Goal: Task Accomplishment & Management: Complete application form

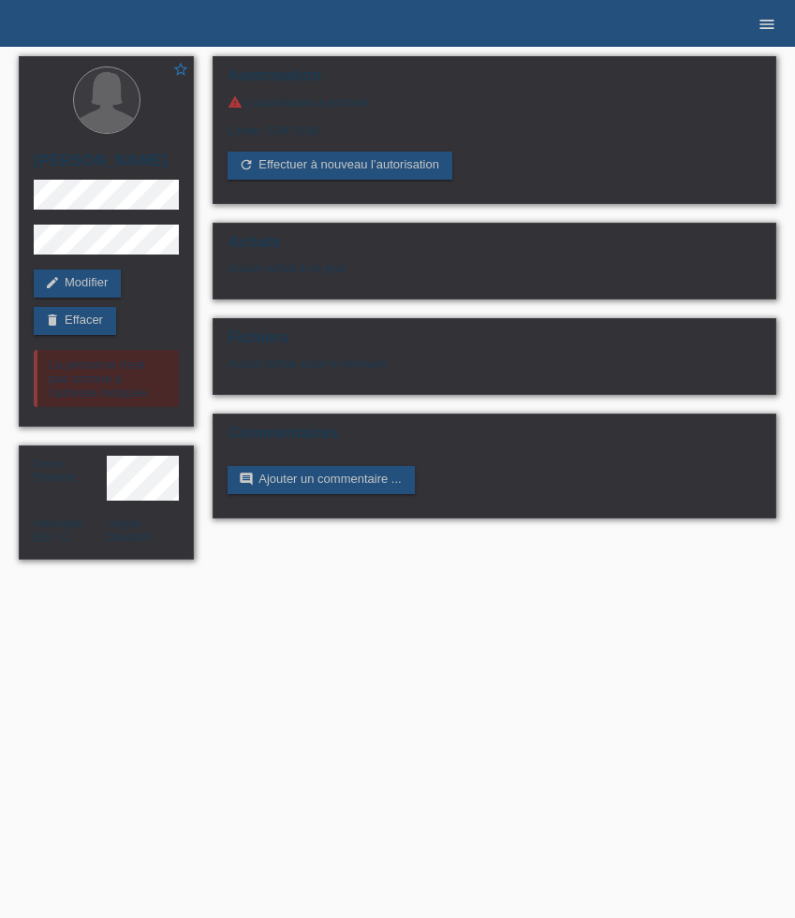
click at [777, 21] on link "menu" at bounding box center [766, 23] width 37 height 11
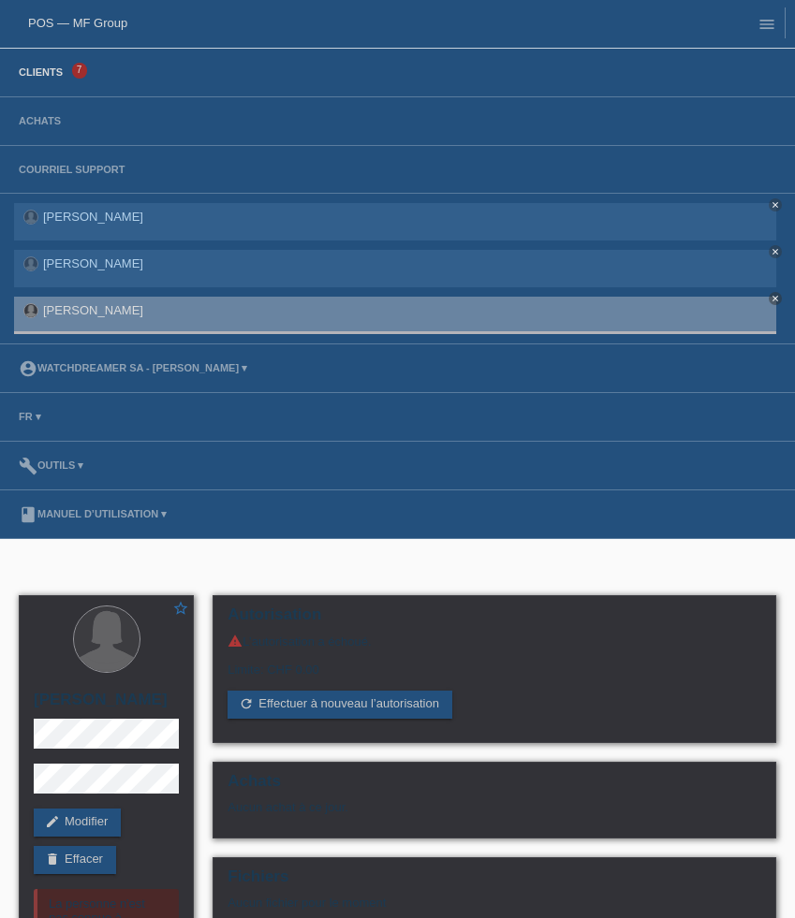
click at [32, 72] on link "Clients" at bounding box center [40, 71] width 63 height 11
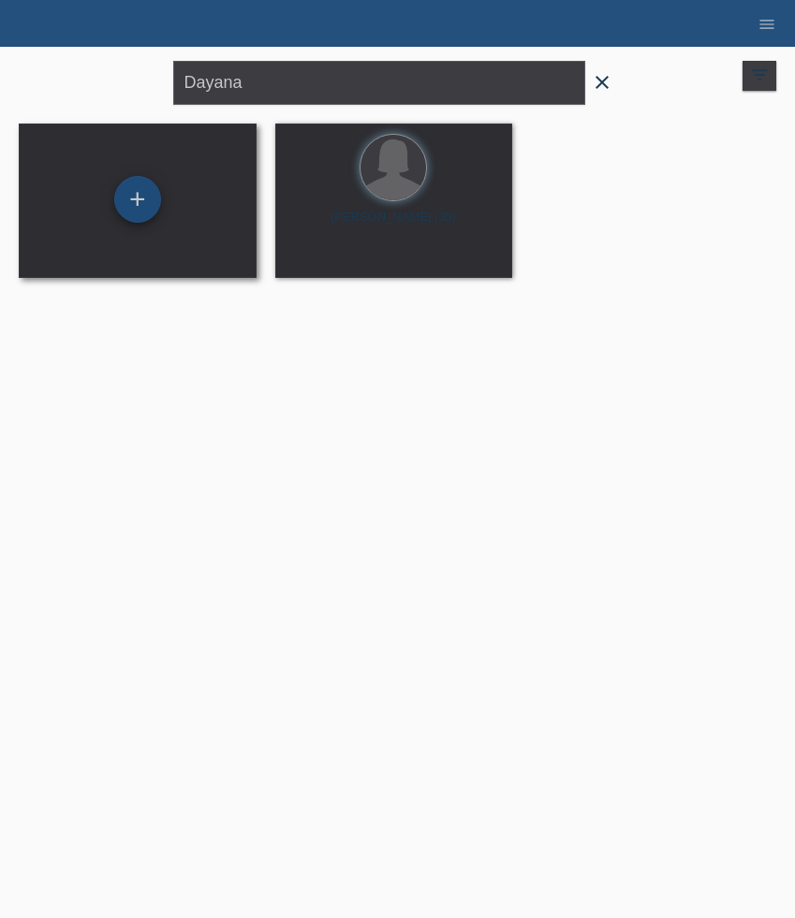
click at [143, 198] on div "+" at bounding box center [137, 199] width 47 height 47
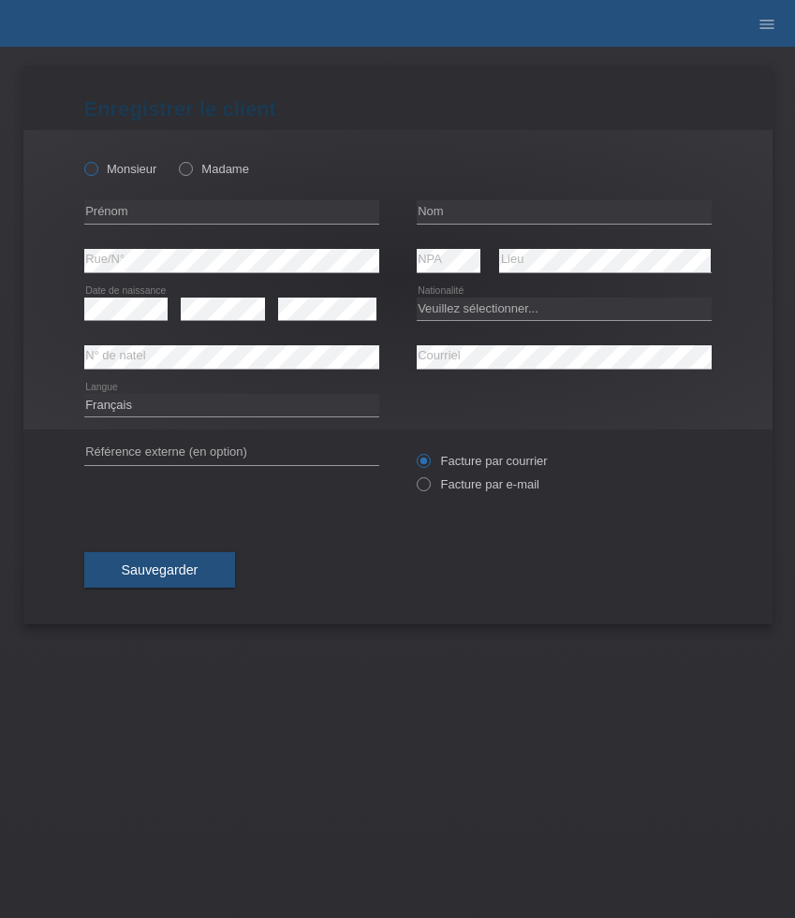
click at [126, 176] on label "Monsieur" at bounding box center [120, 169] width 73 height 14
click at [96, 174] on input "Monsieur" at bounding box center [90, 168] width 12 height 12
radio input "true"
click at [182, 201] on input "text" at bounding box center [231, 211] width 295 height 23
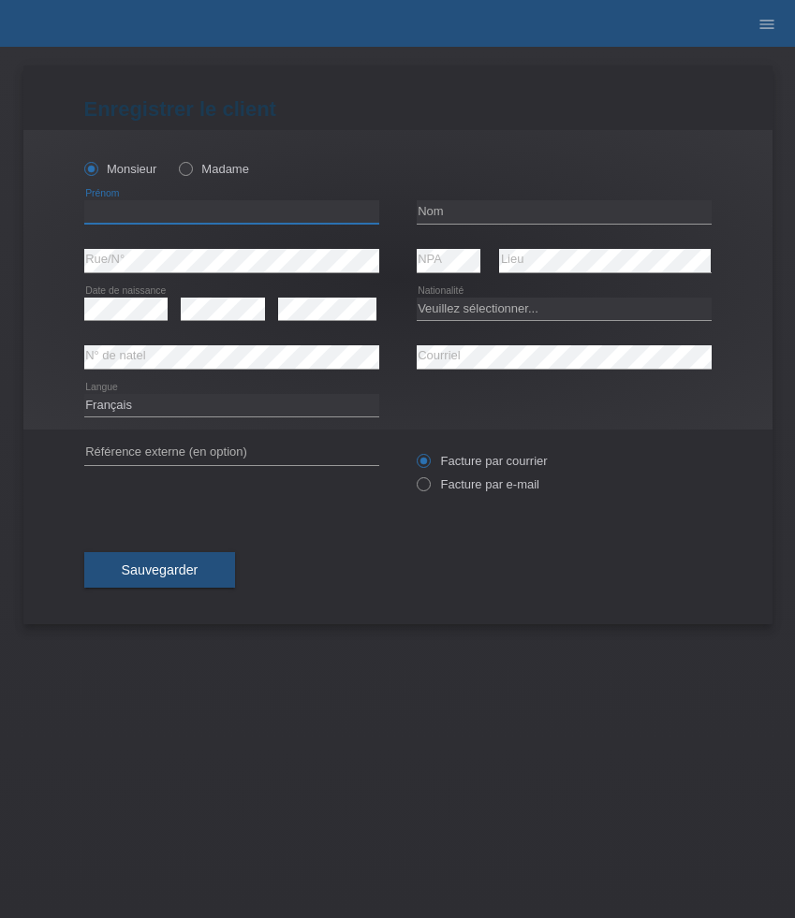
paste input "Dalibor"
type input "Dalibor"
click at [470, 207] on input "text" at bounding box center [564, 211] width 295 height 23
paste input "Lazic"
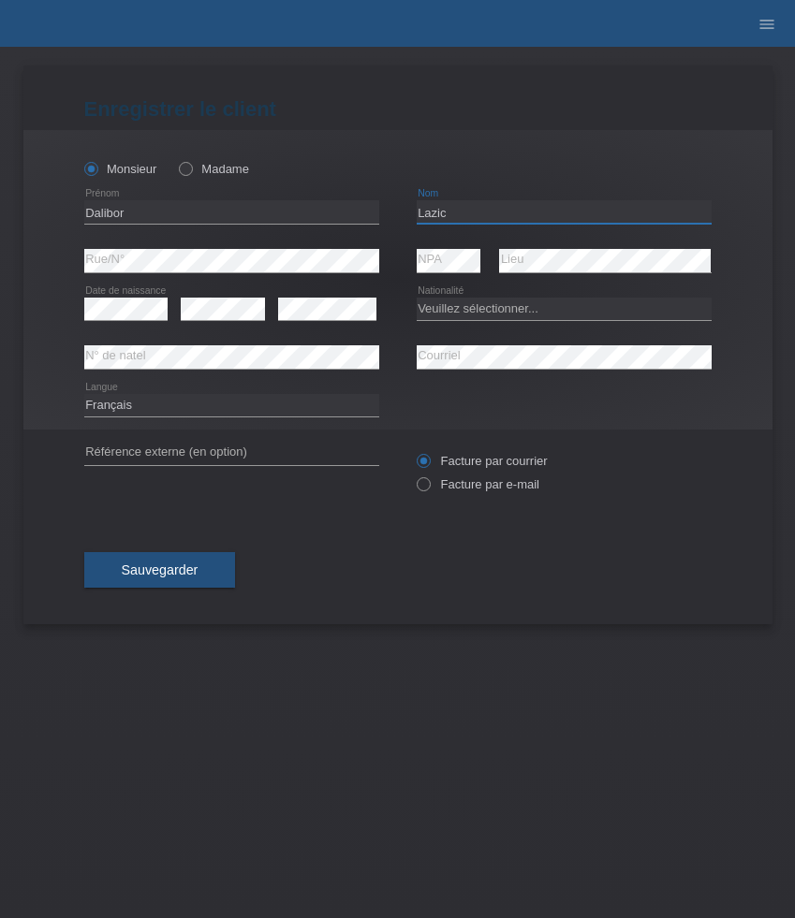
type input "Lazic"
click at [491, 310] on select "Veuillez sélectionner... Suisse Allemagne Autriche Liechtenstein ------------ A…" at bounding box center [564, 309] width 295 height 22
select select "BA"
click at [417, 298] on select "Veuillez sélectionner... Suisse Allemagne Autriche Liechtenstein ------------ A…" at bounding box center [564, 309] width 295 height 22
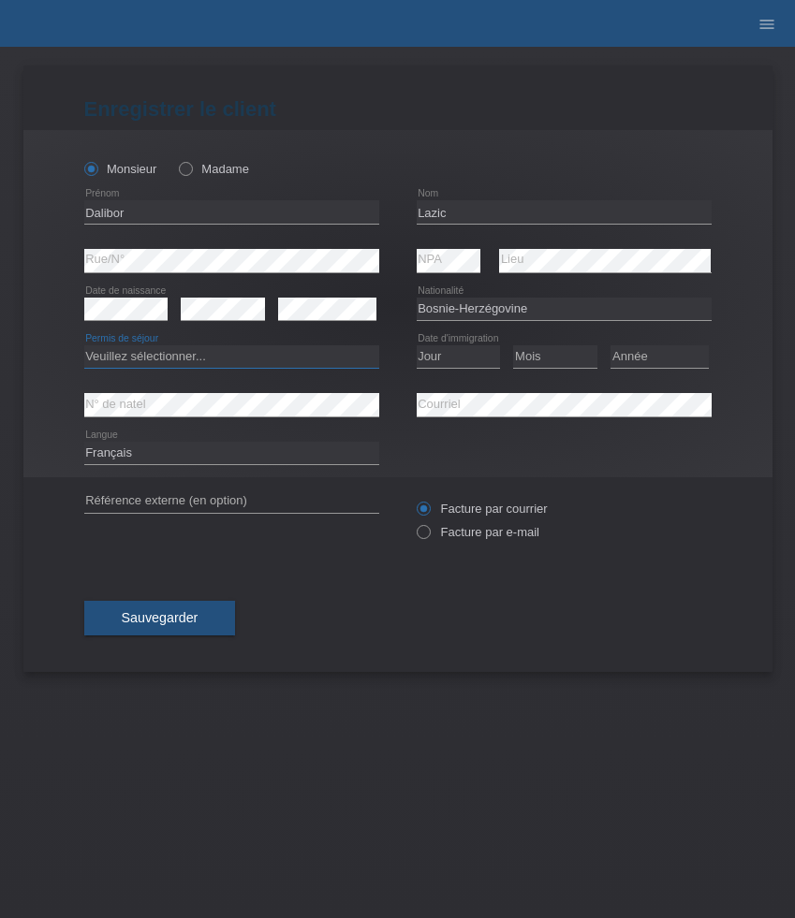
click at [329, 360] on select "Veuillez sélectionner... C B B - Statut de réfugié Autre" at bounding box center [231, 356] width 295 height 22
select select "C"
click at [84, 346] on select "Veuillez sélectionner... C B B - Statut de réfugié Autre" at bounding box center [231, 356] width 295 height 22
click at [459, 357] on select "Jour 01 02 03 04 05 06 07 08 09 10 11" at bounding box center [459, 356] width 84 height 22
select select "10"
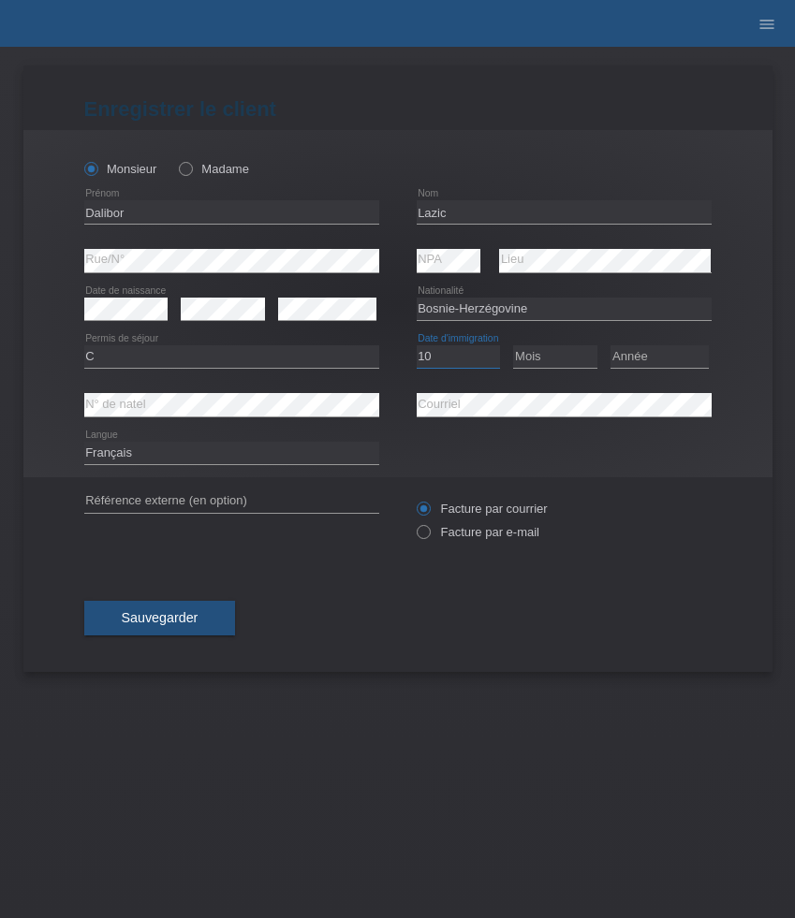
click at [417, 346] on select "Jour 01 02 03 04 05 06 07 08 09 10 11" at bounding box center [459, 356] width 84 height 22
click at [532, 351] on select "Mois 01 02 03 04 05 06 07 08 09 10 11" at bounding box center [555, 356] width 84 height 22
select select "12"
click at [513, 346] on select "Mois 01 02 03 04 05 06 07 08 09 10 11" at bounding box center [555, 356] width 84 height 22
click at [652, 359] on select "Année 2025 2024 2023 2022 2021 2020 2019 2018 2017 2016 2015 2014 2013 2012 201…" at bounding box center [659, 356] width 98 height 22
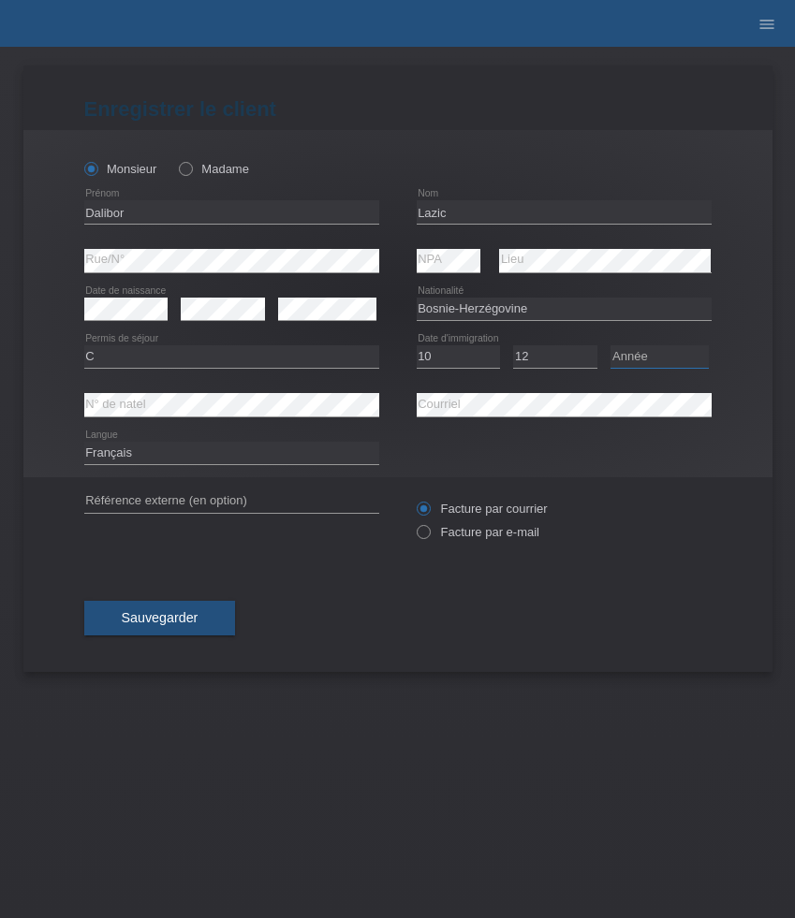
select select "1991"
click at [610, 346] on select "Année 2025 2024 2023 2022 2021 2020 2019 2018 2017 2016 2015 2014 2013 2012 201…" at bounding box center [659, 356] width 98 height 22
click at [148, 419] on div "error N° de natel" at bounding box center [231, 405] width 295 height 49
click at [213, 448] on select "Deutsch Français Italiano English" at bounding box center [231, 453] width 295 height 22
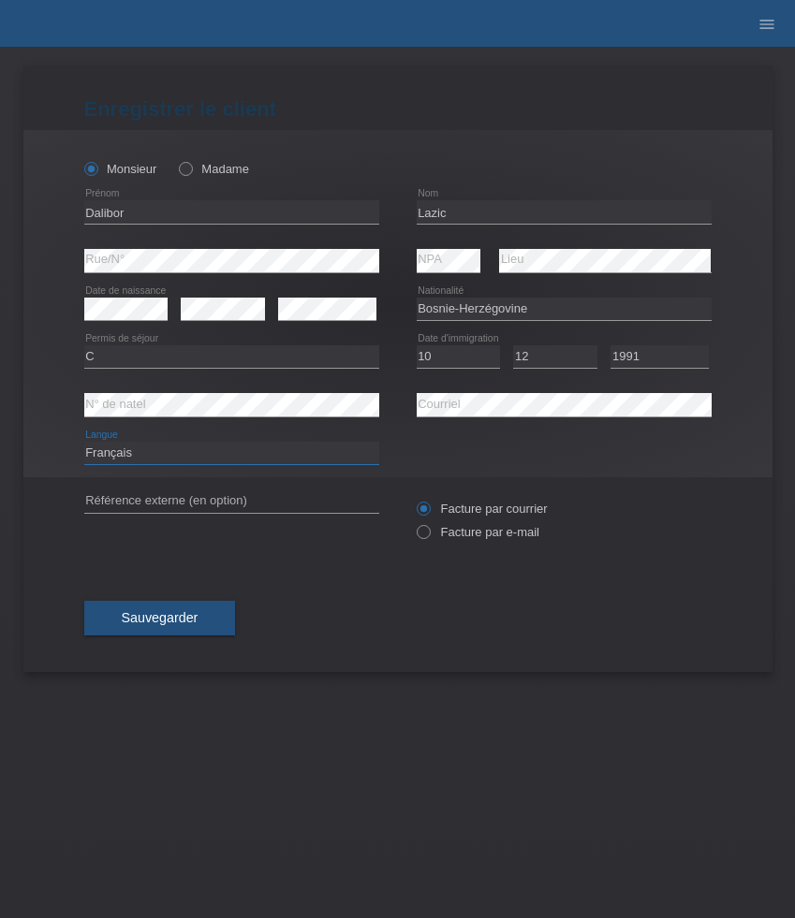
select select "de"
click at [84, 443] on select "Deutsch Français Italiano English" at bounding box center [231, 453] width 295 height 22
click at [445, 534] on label "Facture par e-mail" at bounding box center [478, 532] width 123 height 14
click at [429, 534] on input "Facture par e-mail" at bounding box center [423, 536] width 12 height 23
radio input "true"
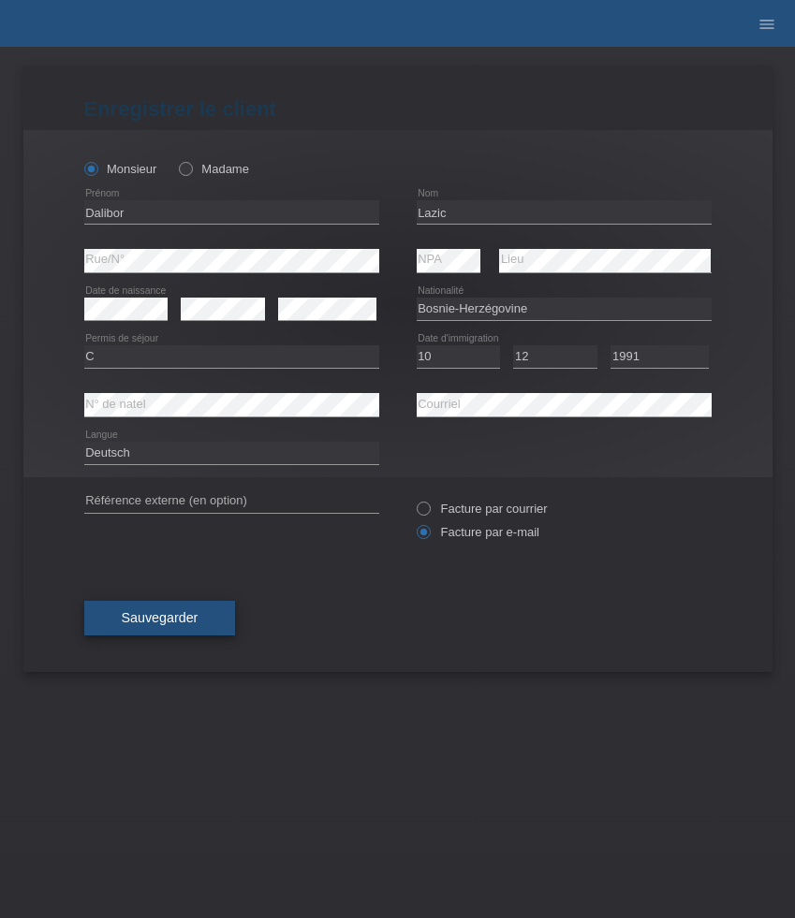
click at [187, 609] on button "Sauvegarder" at bounding box center [160, 619] width 152 height 36
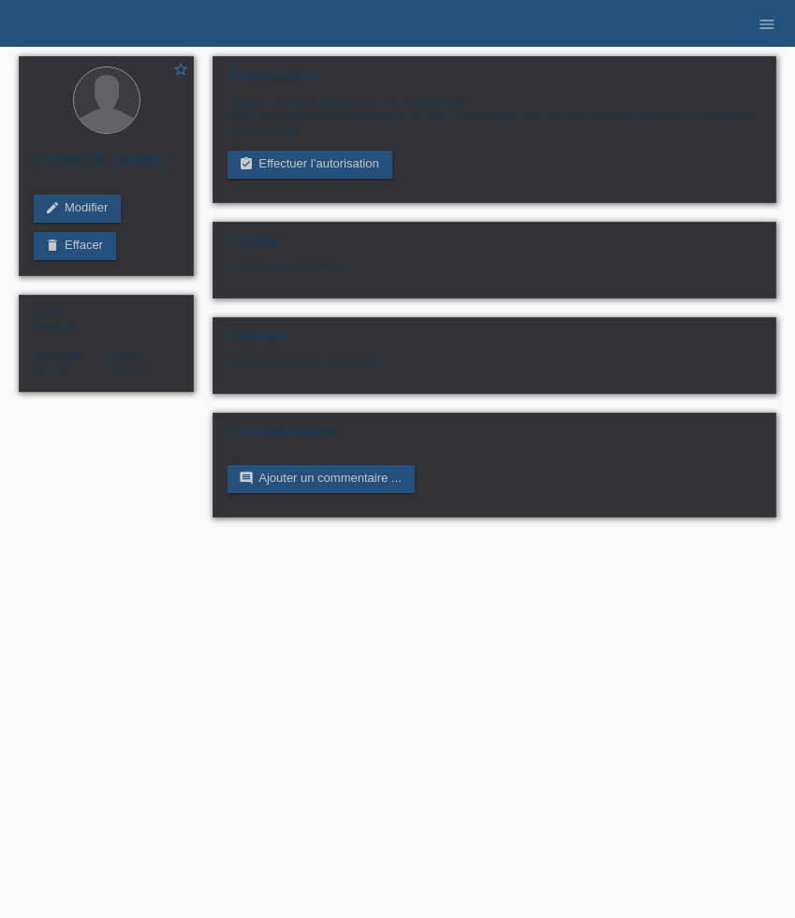
click at [261, 169] on link "assignment_turned_in Effectuer l’autorisation" at bounding box center [309, 165] width 164 height 28
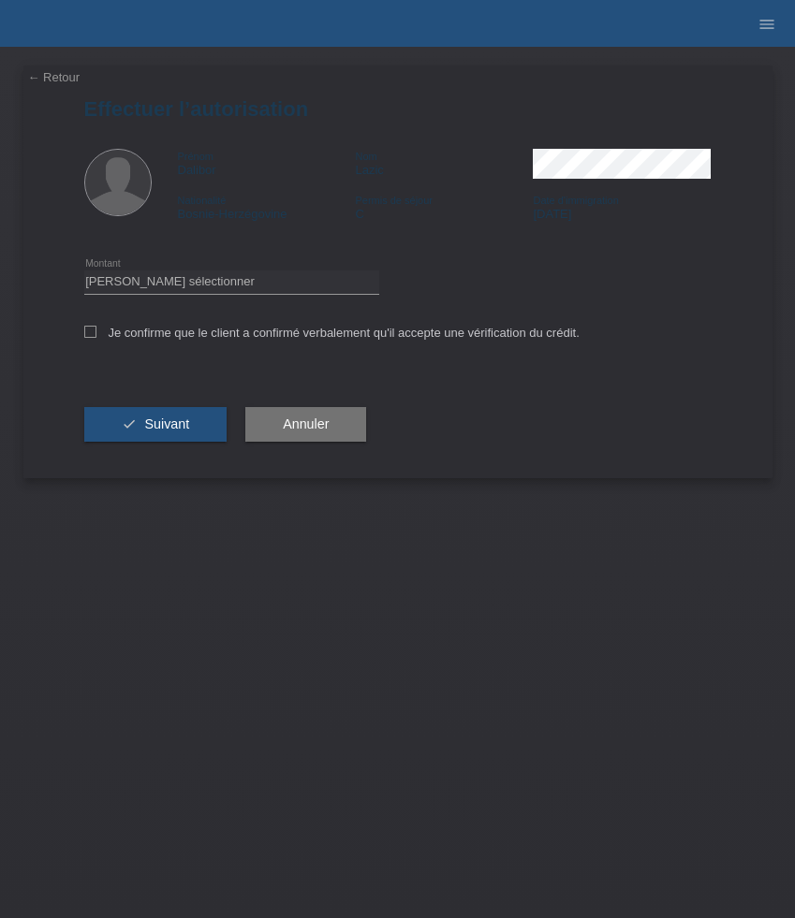
click at [195, 271] on div "Veuillez sélectionner CHF 1.00 - CHF 499.00 CHF 500.00 - CHF 1'999.00 CHF 2'000…" at bounding box center [231, 282] width 295 height 48
click at [195, 278] on select "Veuillez sélectionner CHF 1.00 - CHF 499.00 CHF 500.00 - CHF 1'999.00 CHF 2'000…" at bounding box center [231, 282] width 295 height 22
select select "3"
click at [84, 273] on select "Veuillez sélectionner CHF 1.00 - CHF 499.00 CHF 500.00 - CHF 1'999.00 CHF 2'000…" at bounding box center [231, 282] width 295 height 22
click at [170, 339] on label "Je confirme que le client a confirmé verbalement qu'il accepte une vérification…" at bounding box center [331, 333] width 495 height 14
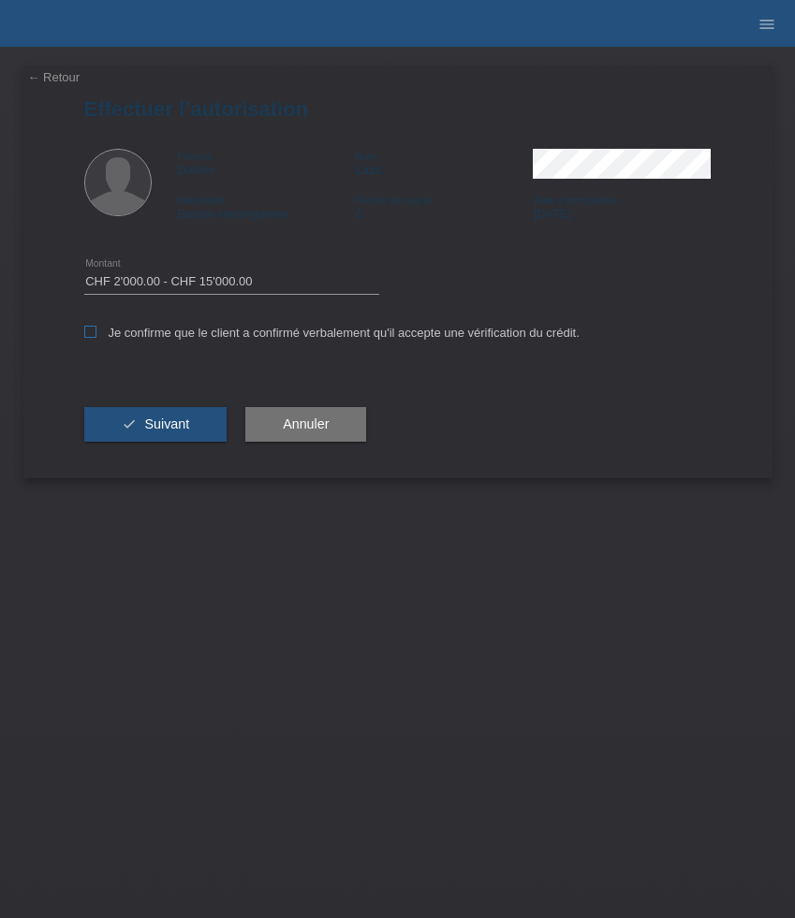
click at [96, 338] on input "Je confirme que le client a confirmé verbalement qu'il accepte une vérification…" at bounding box center [90, 332] width 12 height 12
checkbox input "true"
click at [170, 413] on button "check Suivant" at bounding box center [155, 425] width 143 height 36
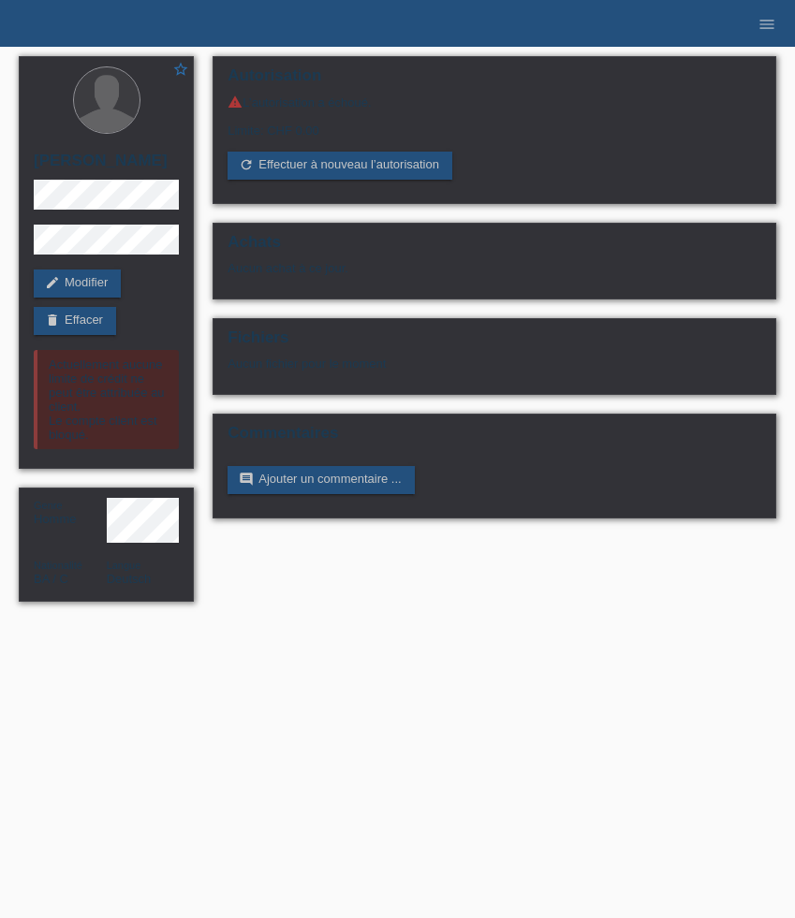
click at [754, 17] on li "menu" at bounding box center [766, 24] width 37 height 48
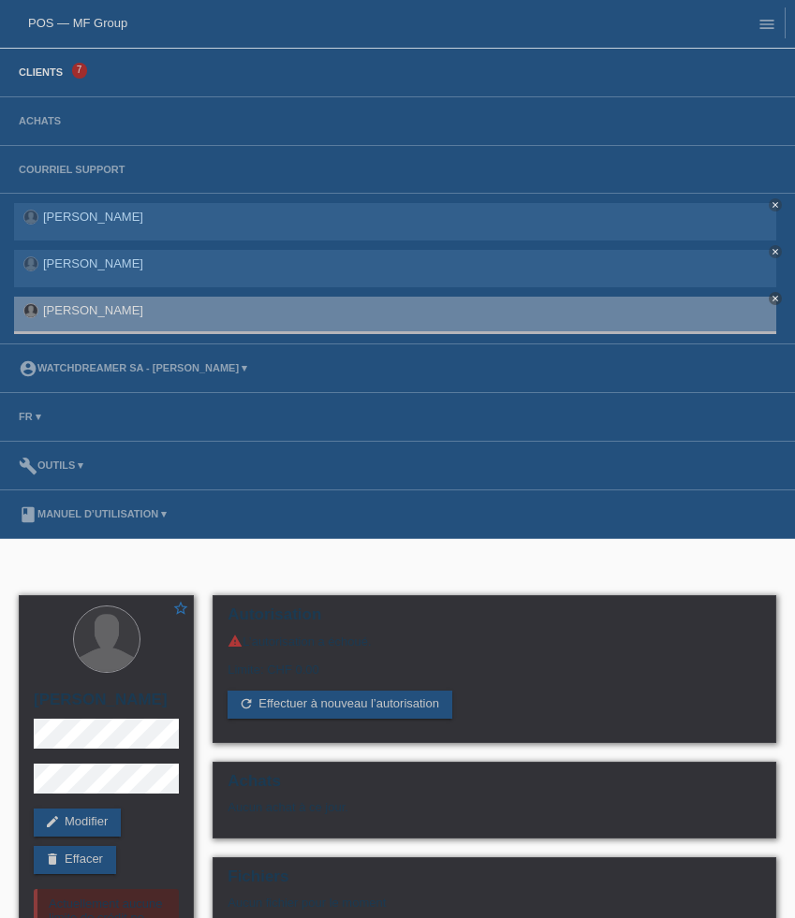
click at [58, 74] on link "Clients" at bounding box center [40, 71] width 63 height 11
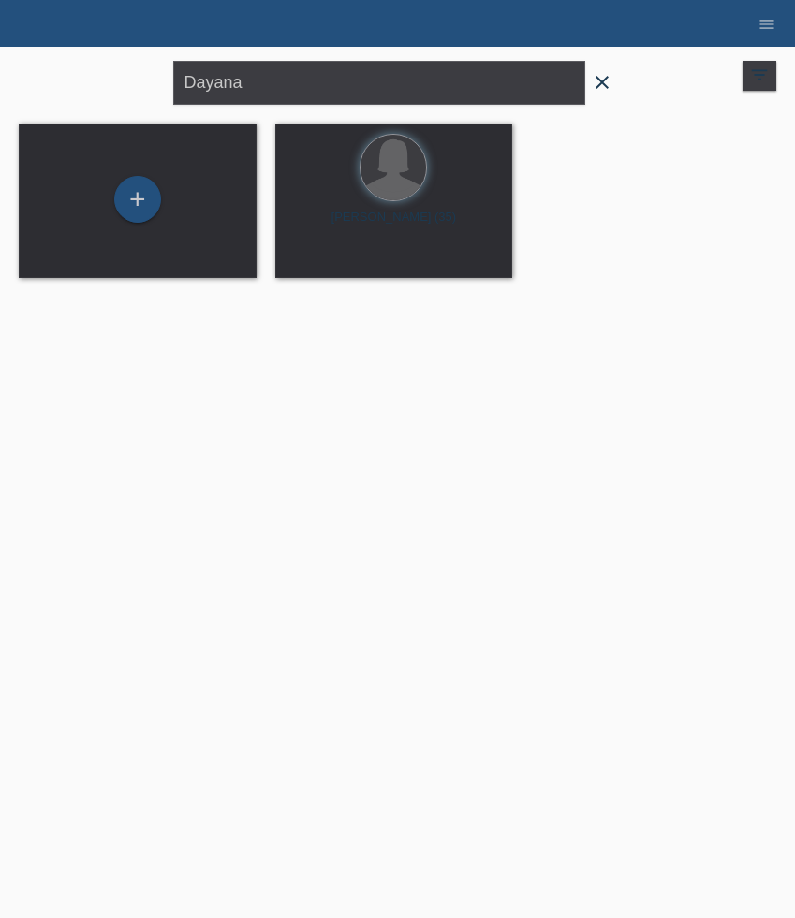
click at [600, 80] on icon "close" at bounding box center [602, 82] width 22 height 22
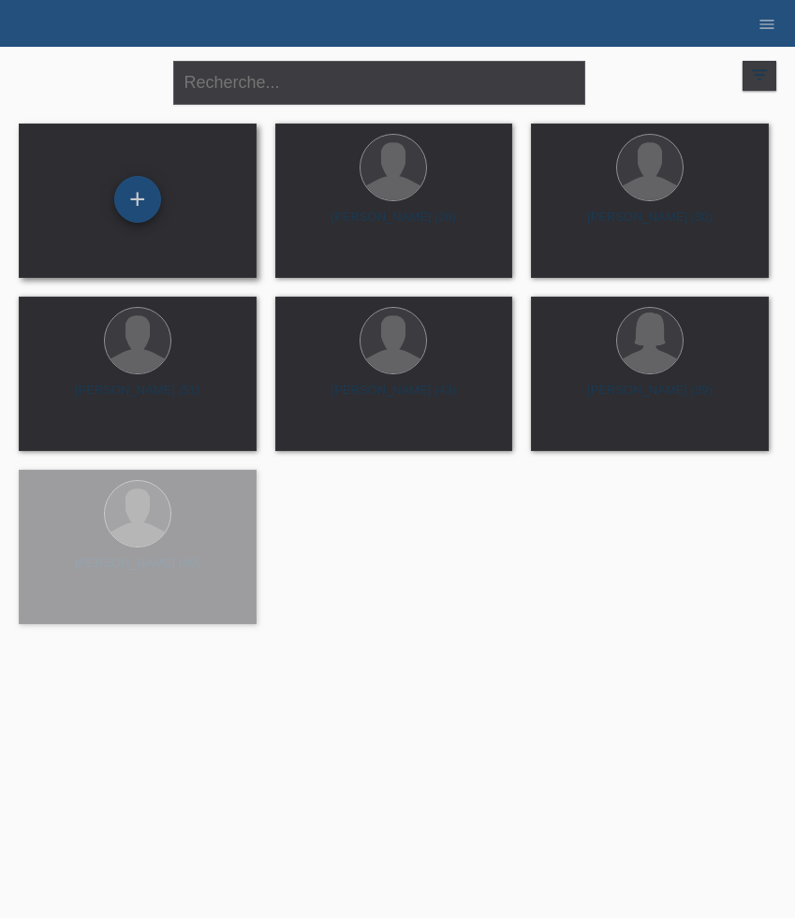
click at [150, 196] on div "+" at bounding box center [137, 199] width 47 height 47
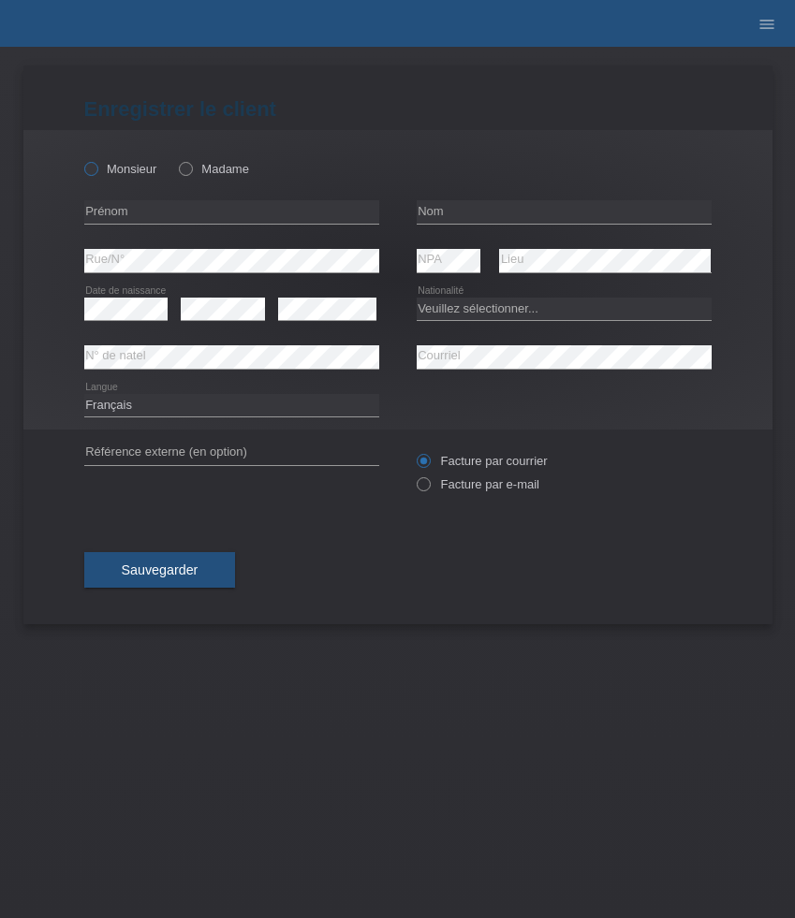
click at [123, 166] on label "Monsieur" at bounding box center [120, 169] width 73 height 14
click at [96, 166] on input "Monsieur" at bounding box center [90, 168] width 12 height 12
radio input "true"
click at [181, 209] on input "text" at bounding box center [231, 211] width 295 height 23
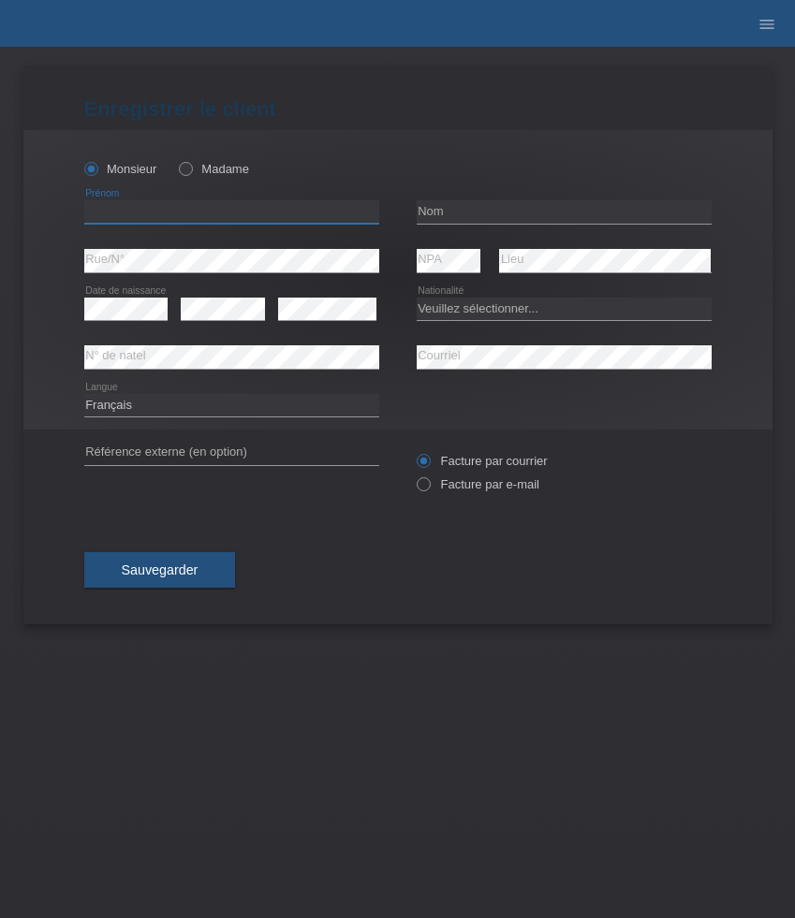
paste input "[PERSON_NAME]"
type input "[PERSON_NAME]"
click at [466, 209] on input "text" at bounding box center [564, 211] width 295 height 23
paste input "Mihalache"
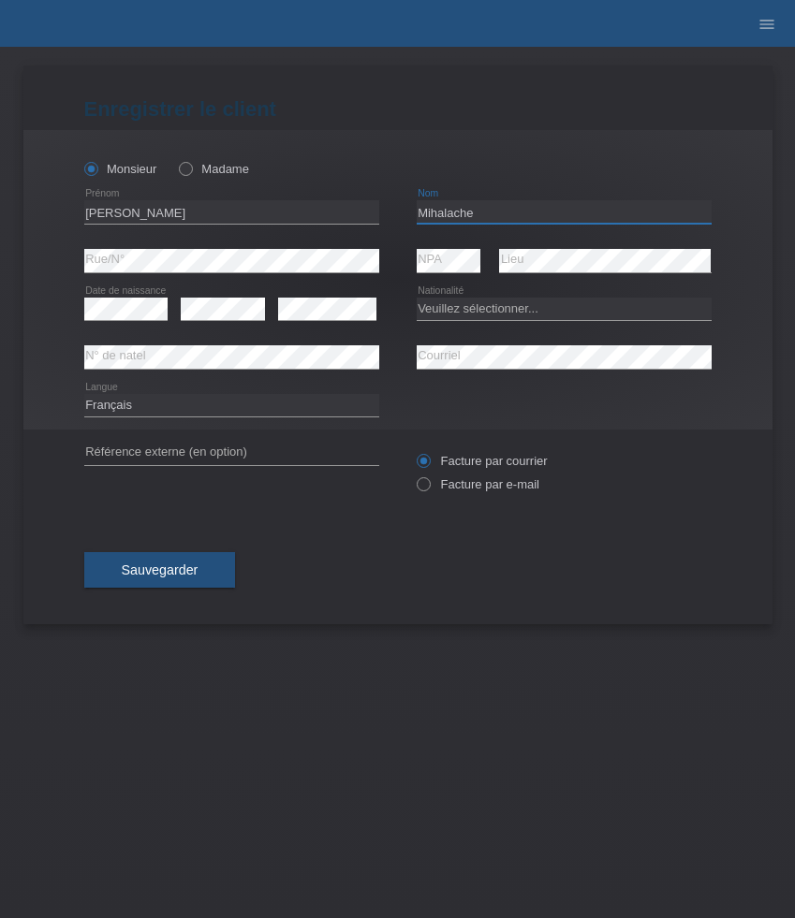
type input "Mihalache"
click at [482, 315] on select "Veuillez sélectionner... Suisse Allemagne Autriche Liechtenstein ------------ A…" at bounding box center [564, 309] width 295 height 22
select select "RO"
click at [417, 298] on select "Veuillez sélectionner... Suisse Allemagne Autriche Liechtenstein ------------ A…" at bounding box center [564, 309] width 295 height 22
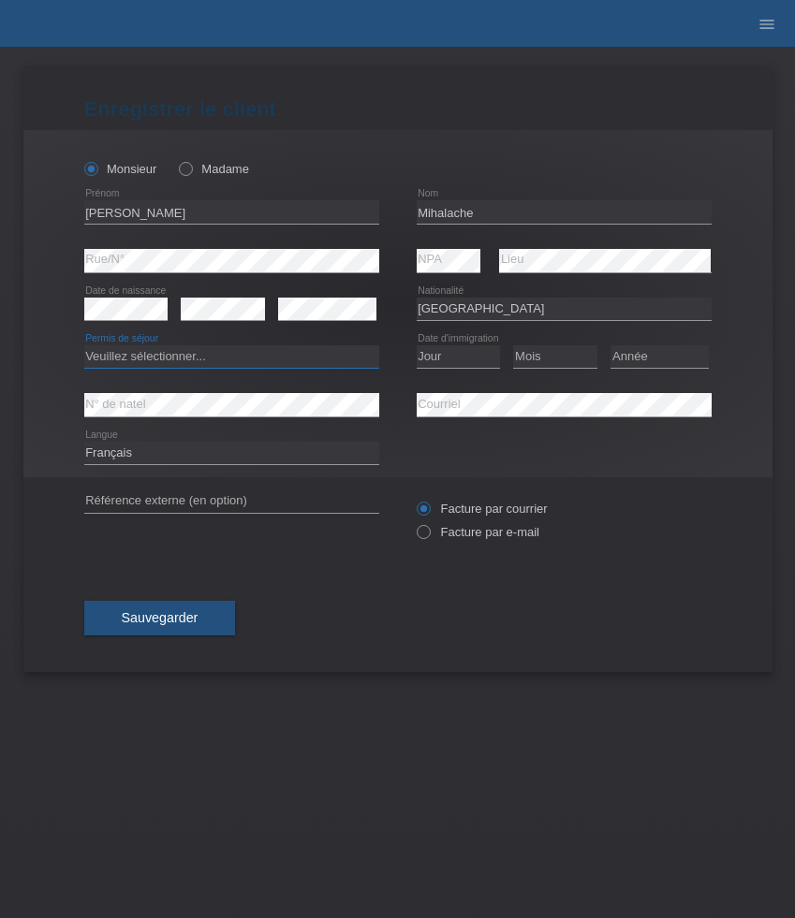
click at [287, 359] on select "Veuillez sélectionner... C B B - Statut de réfugié Autre" at bounding box center [231, 356] width 295 height 22
select select "B"
click at [84, 346] on select "Veuillez sélectionner... C B B - Statut de réfugié Autre" at bounding box center [231, 356] width 295 height 22
click at [476, 359] on select "Jour 01 02 03 04 05 06 07 08 09 10 11" at bounding box center [459, 356] width 84 height 22
select select "10"
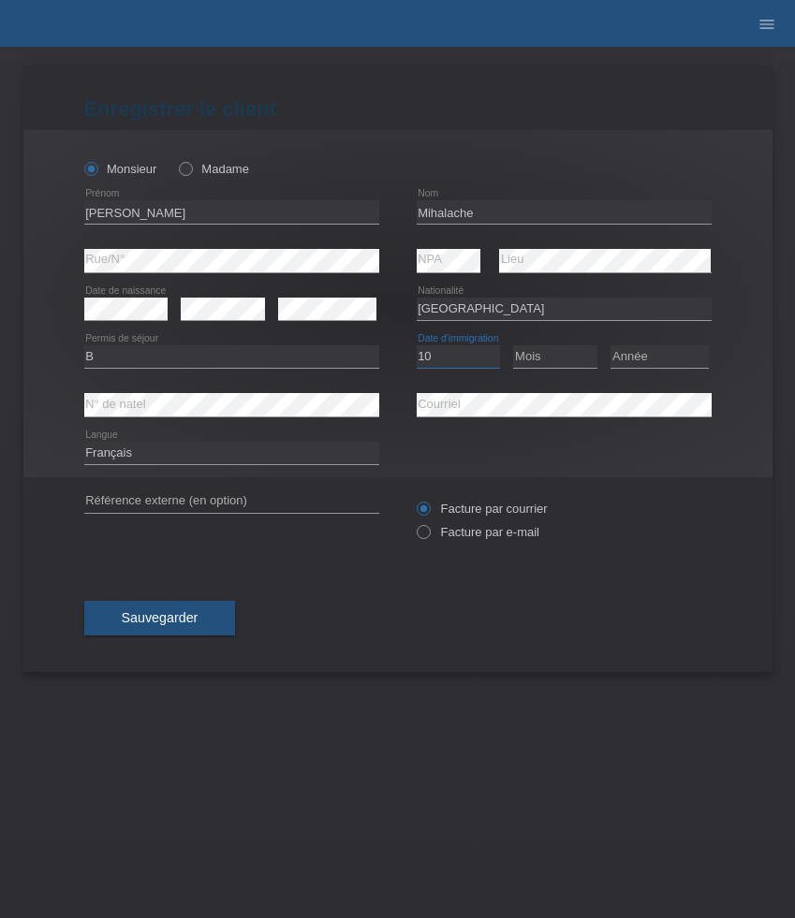
click at [417, 346] on select "Jour 01 02 03 04 05 06 07 08 09 10 11" at bounding box center [459, 356] width 84 height 22
click at [564, 356] on select "Mois 01 02 03 04 05 06 07 08 09 10 11" at bounding box center [555, 356] width 84 height 22
select select "02"
click at [513, 346] on select "Mois 01 02 03 04 05 06 07 08 09 10 11" at bounding box center [555, 356] width 84 height 22
click at [653, 357] on select "Année 2025 2024 2023 2022 2021 2020 2019 2018 2017 2016 2015 2014 2013 2012 201…" at bounding box center [659, 356] width 98 height 22
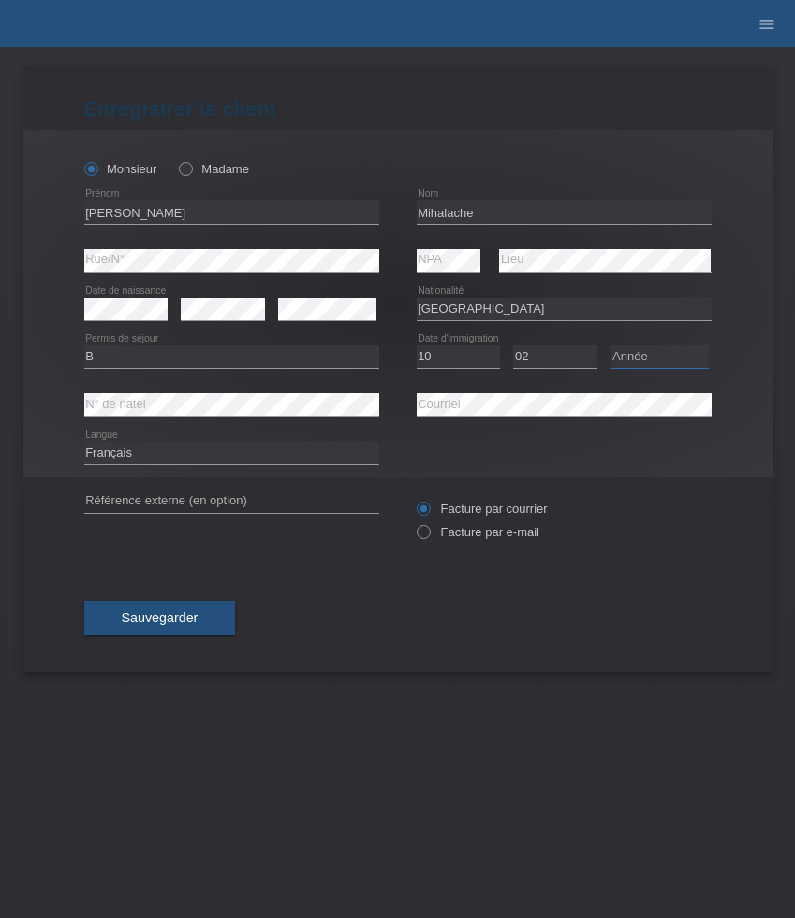
select select "2020"
click at [610, 346] on select "Année 2025 2024 2023 2022 2021 2020 2019 2018 2017 2016 2015 2014 2013 2012 201…" at bounding box center [659, 356] width 98 height 22
click at [243, 460] on select "Deutsch Français Italiano English" at bounding box center [231, 453] width 295 height 22
select select "de"
click at [84, 443] on select "Deutsch Français Italiano English" at bounding box center [231, 453] width 295 height 22
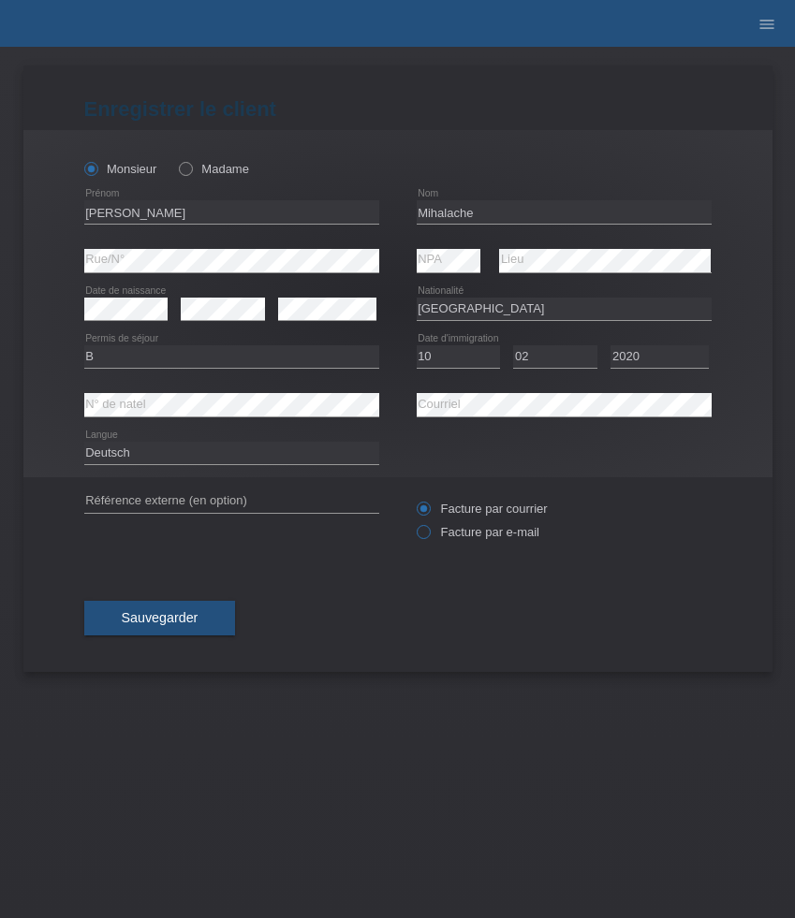
click at [463, 537] on label "Facture par e-mail" at bounding box center [478, 532] width 123 height 14
click at [429, 537] on input "Facture par e-mail" at bounding box center [423, 536] width 12 height 23
radio input "true"
click at [175, 635] on button "Sauvegarder" at bounding box center [160, 619] width 152 height 36
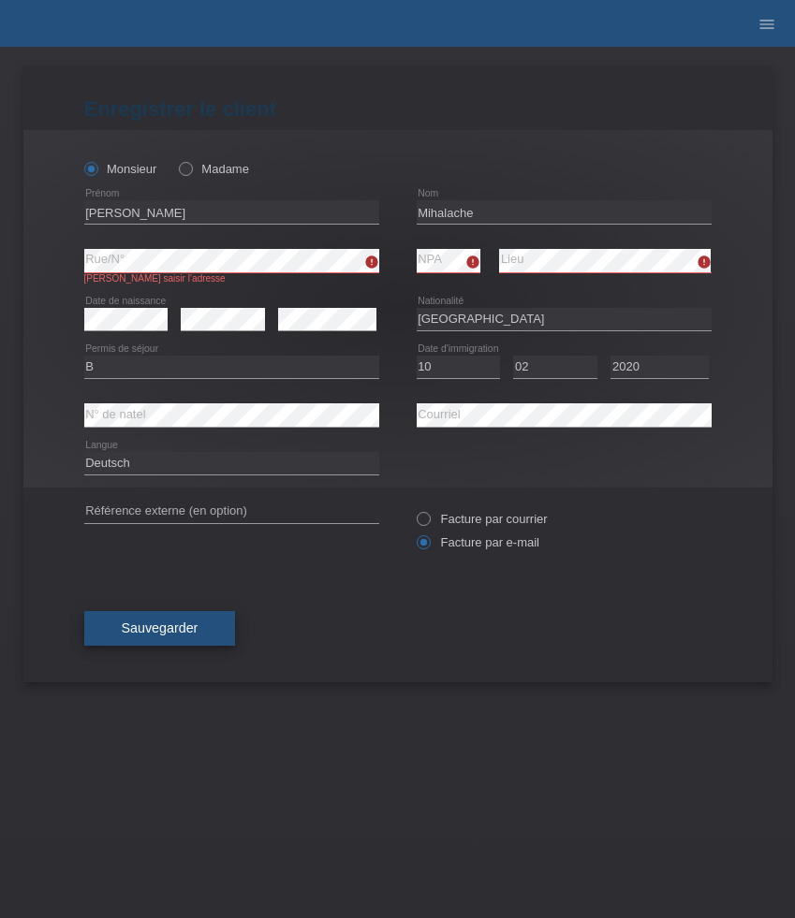
click at [153, 634] on span "Sauvegarder" at bounding box center [160, 628] width 77 height 15
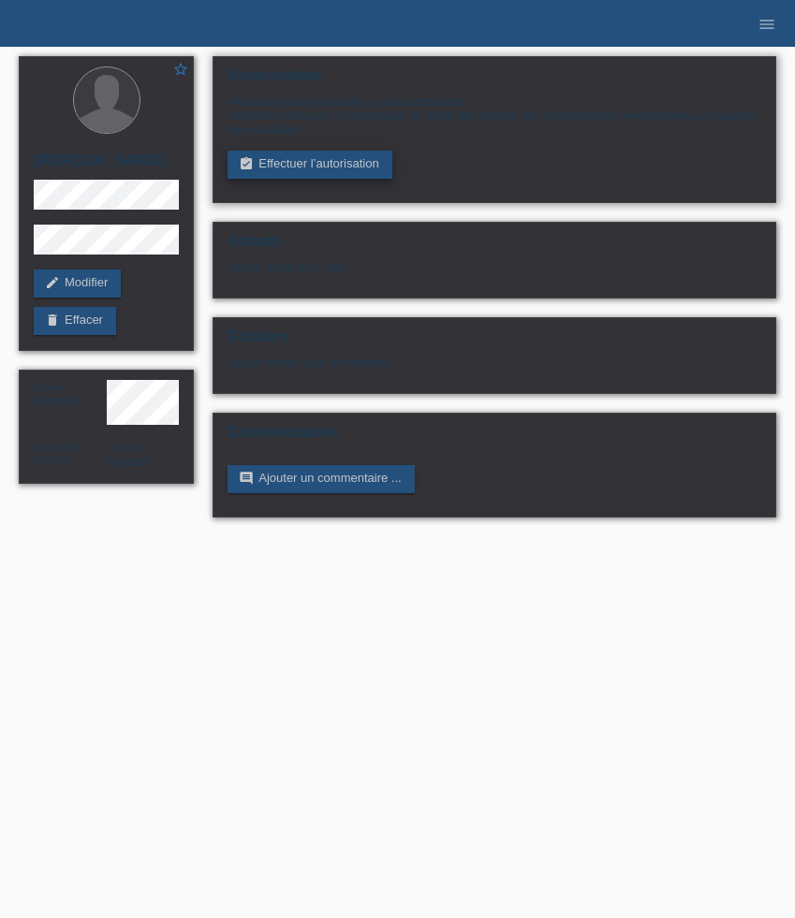
click at [310, 178] on link "assignment_turned_in Effectuer l’autorisation" at bounding box center [309, 165] width 164 height 28
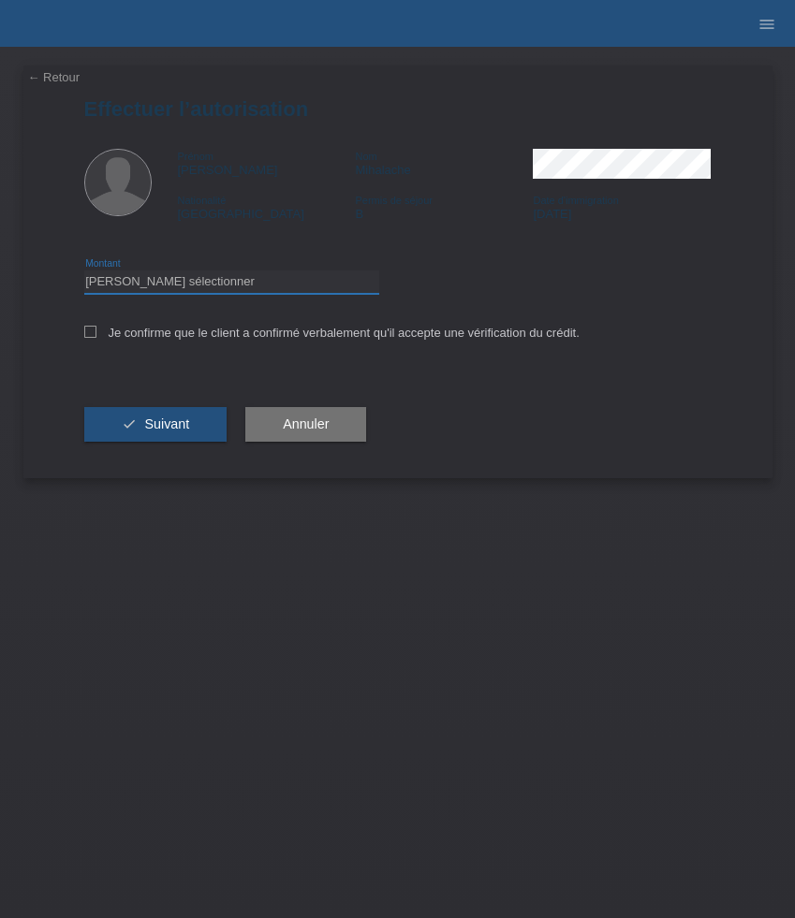
click at [242, 292] on select "Veuillez sélectionner CHF 1.00 - CHF 499.00 CHF 500.00 - CHF 1'999.00 CHF 2'000…" at bounding box center [231, 282] width 295 height 22
select select "3"
click at [84, 273] on select "Veuillez sélectionner CHF 1.00 - CHF 499.00 CHF 500.00 - CHF 1'999.00 CHF 2'000…" at bounding box center [231, 282] width 295 height 22
click at [143, 340] on label "Je confirme que le client a confirmé verbalement qu'il accepte une vérification…" at bounding box center [331, 333] width 495 height 14
click at [96, 338] on input "Je confirme que le client a confirmé verbalement qu'il accepte une vérification…" at bounding box center [90, 332] width 12 height 12
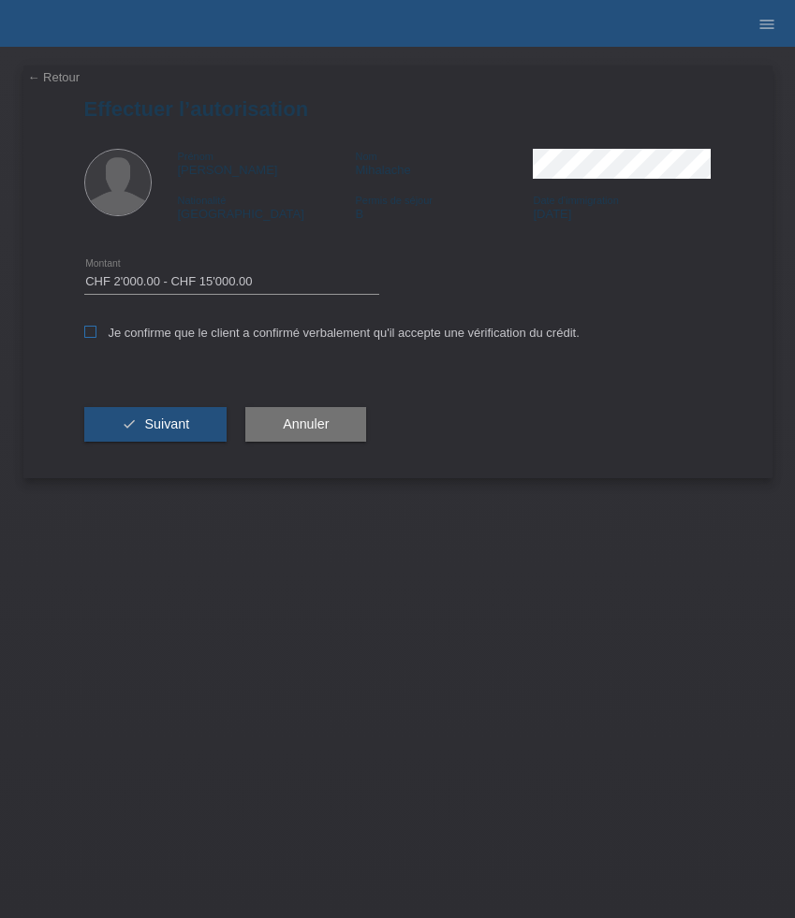
checkbox input "true"
click at [144, 406] on div "check Suivant" at bounding box center [155, 425] width 143 height 109
click at [147, 423] on span "Suivant" at bounding box center [166, 424] width 45 height 15
